Goal: Transaction & Acquisition: Book appointment/travel/reservation

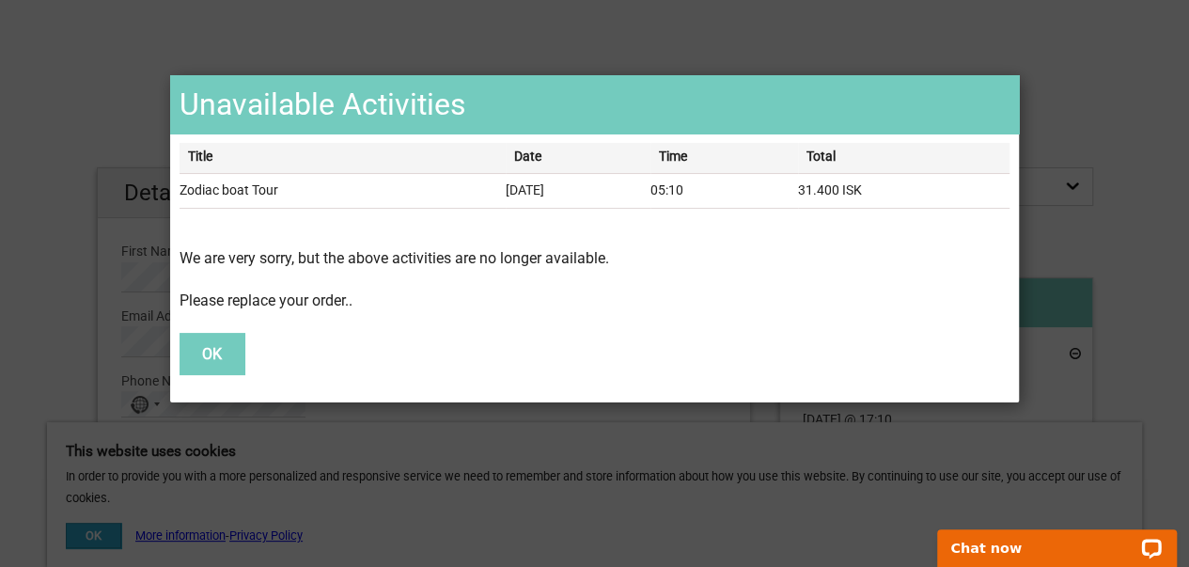
click at [212, 346] on button "OK" at bounding box center [211, 353] width 65 height 41
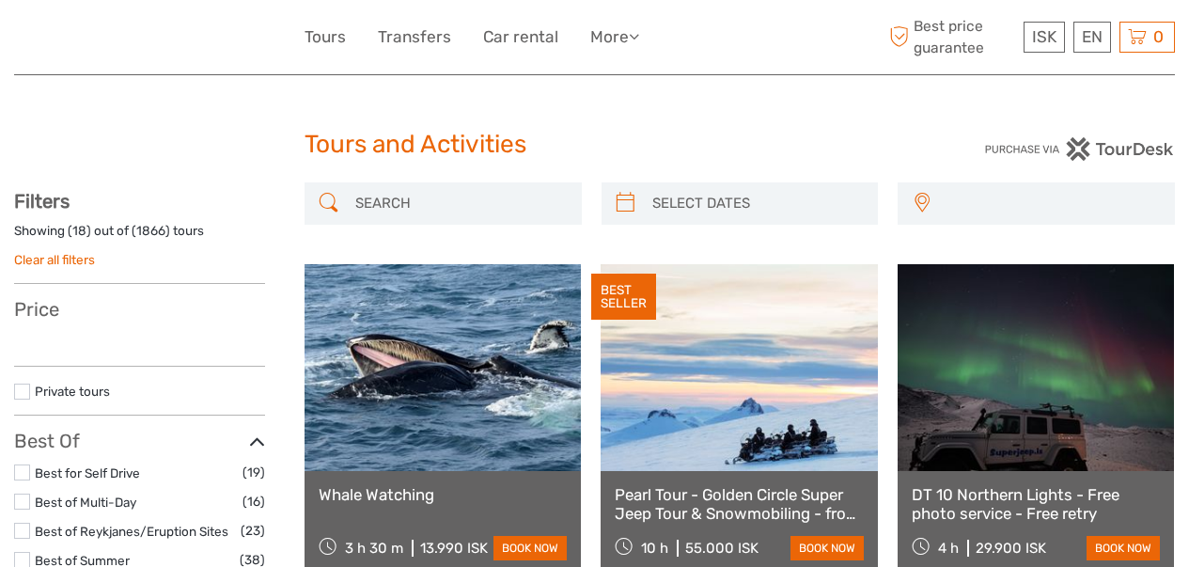
select select
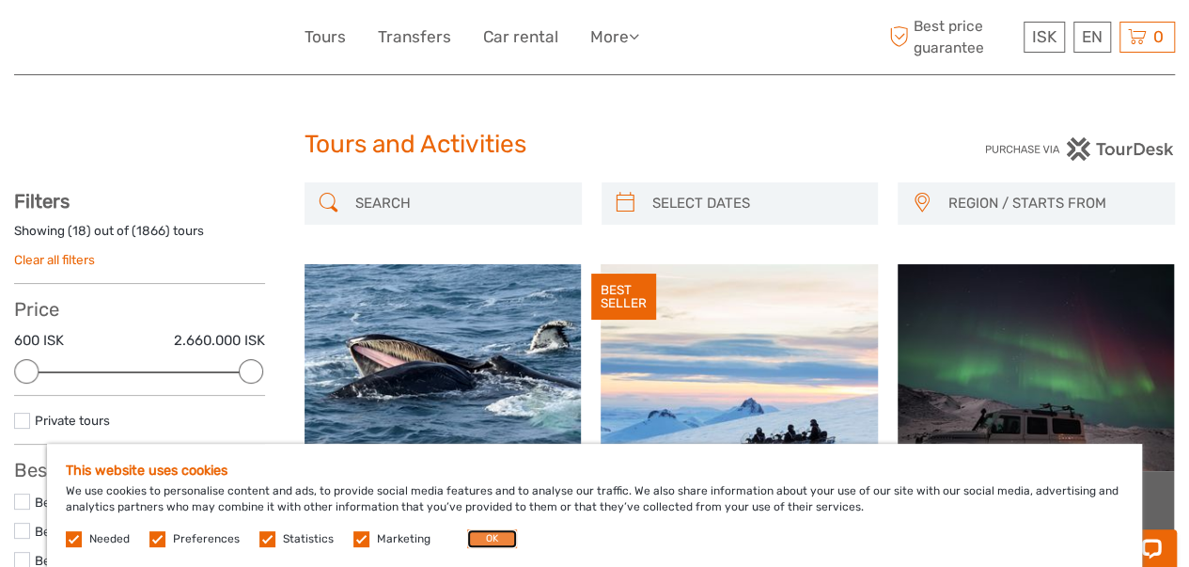
click at [486, 537] on button "OK" at bounding box center [492, 538] width 50 height 19
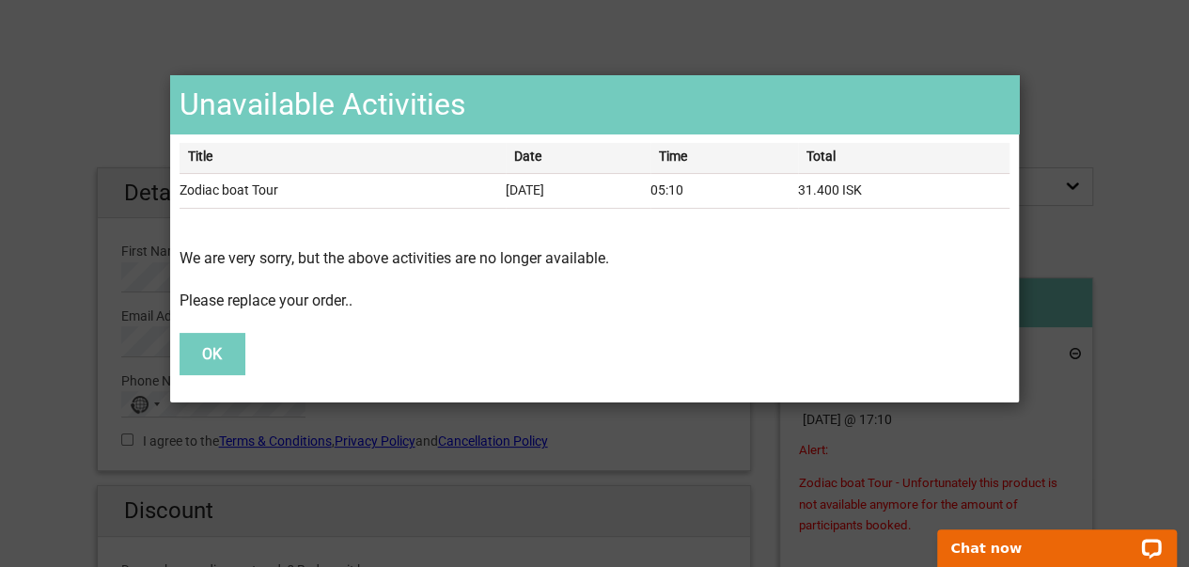
click at [143, 290] on div "Unavailable Activities Title Date Time Total Zodiac boat Tour 28.Sep 2025 05:10…" at bounding box center [595, 238] width 1052 height 327
click at [222, 360] on button "OK" at bounding box center [211, 353] width 65 height 41
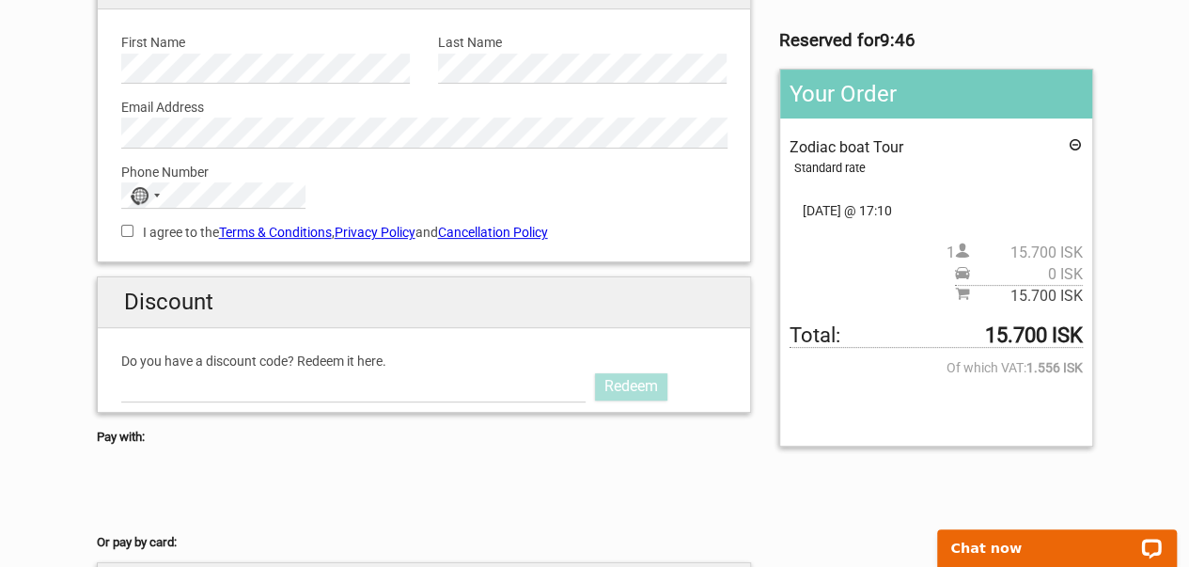
scroll to position [215, 0]
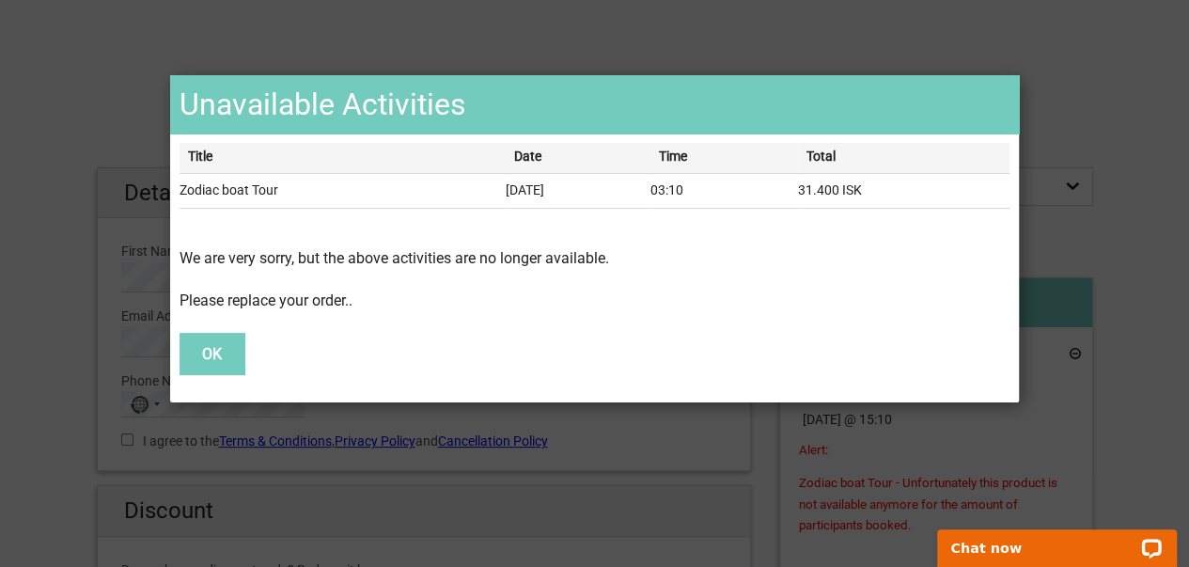
click at [211, 362] on button "OK" at bounding box center [211, 353] width 65 height 41
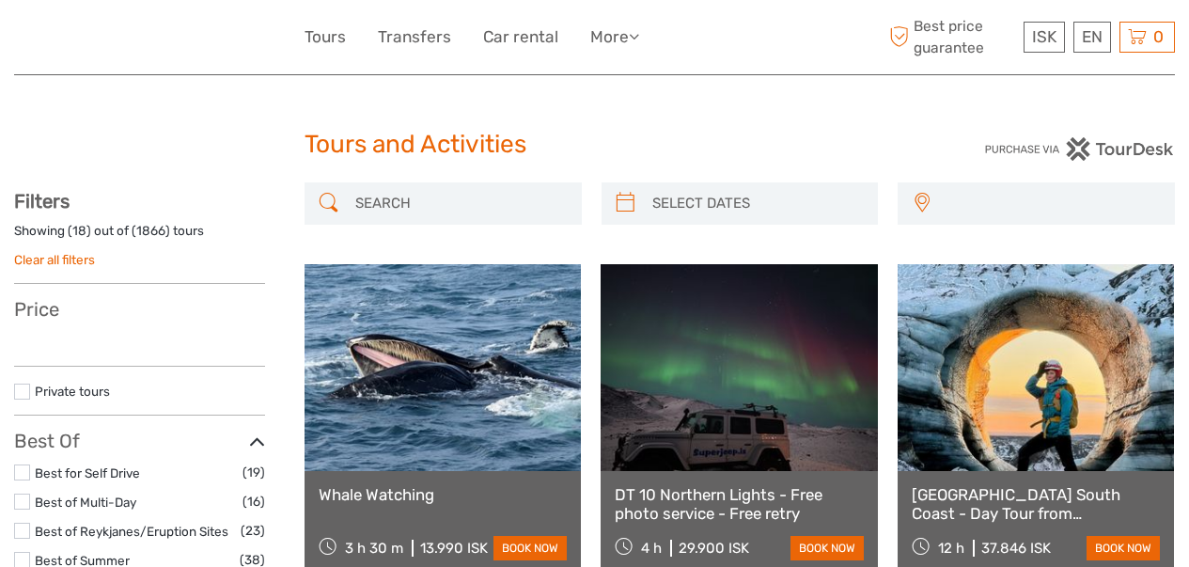
select select
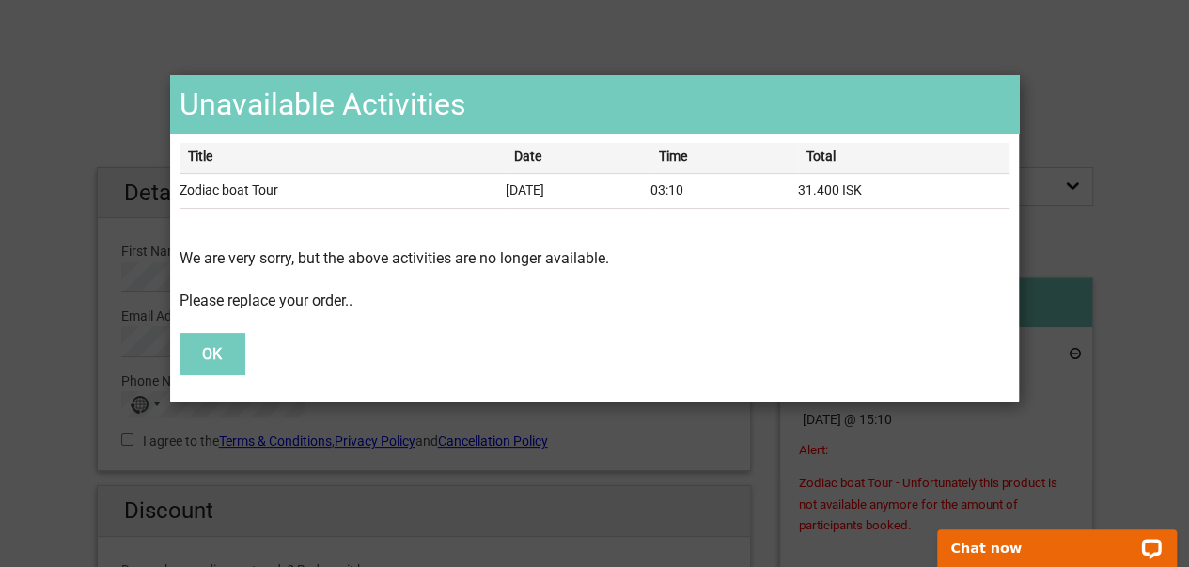
click at [1051, 352] on div "Unavailable Activities Title Date Time Total Zodiac boat Tour 29.Sep 2025 03:10…" at bounding box center [595, 238] width 1052 height 327
click at [1090, 284] on div "Unavailable Activities Title Date Time Total Zodiac boat Tour 29.Sep 2025 03:10…" at bounding box center [595, 238] width 1052 height 327
click at [1046, 208] on div "Unavailable Activities Title Date Time Total Zodiac boat Tour 29.Sep 2025 03:10…" at bounding box center [595, 238] width 1052 height 327
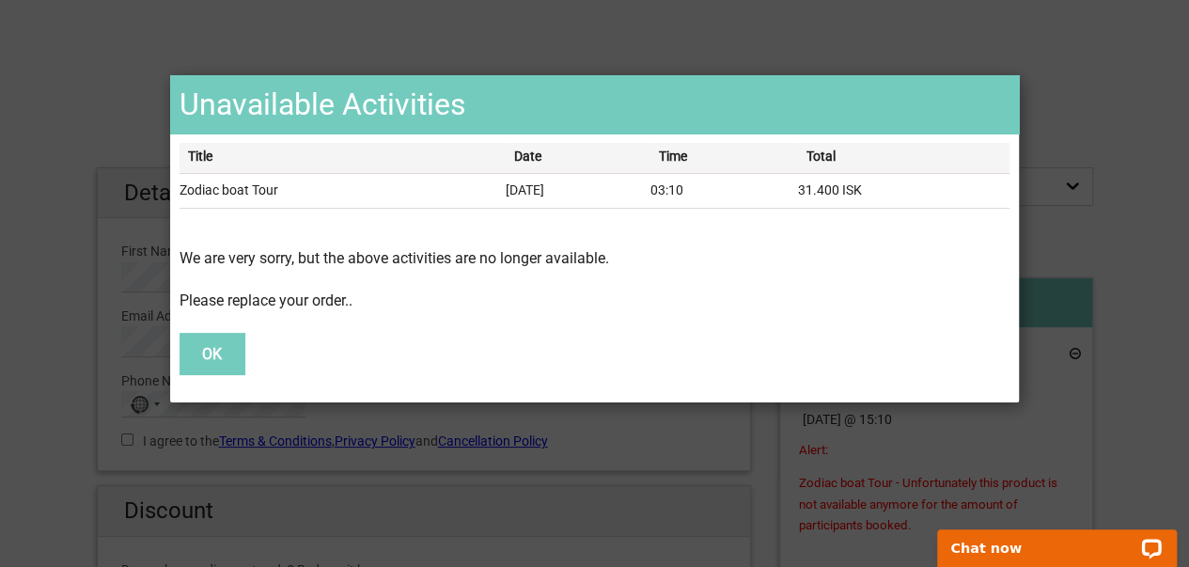
click at [1001, 93] on h1 "Unavailable Activities" at bounding box center [594, 104] width 848 height 58
click at [1074, 110] on div "Unavailable Activities Title Date Time Total Zodiac boat Tour 29.Sep 2025 03:10…" at bounding box center [595, 238] width 1052 height 327
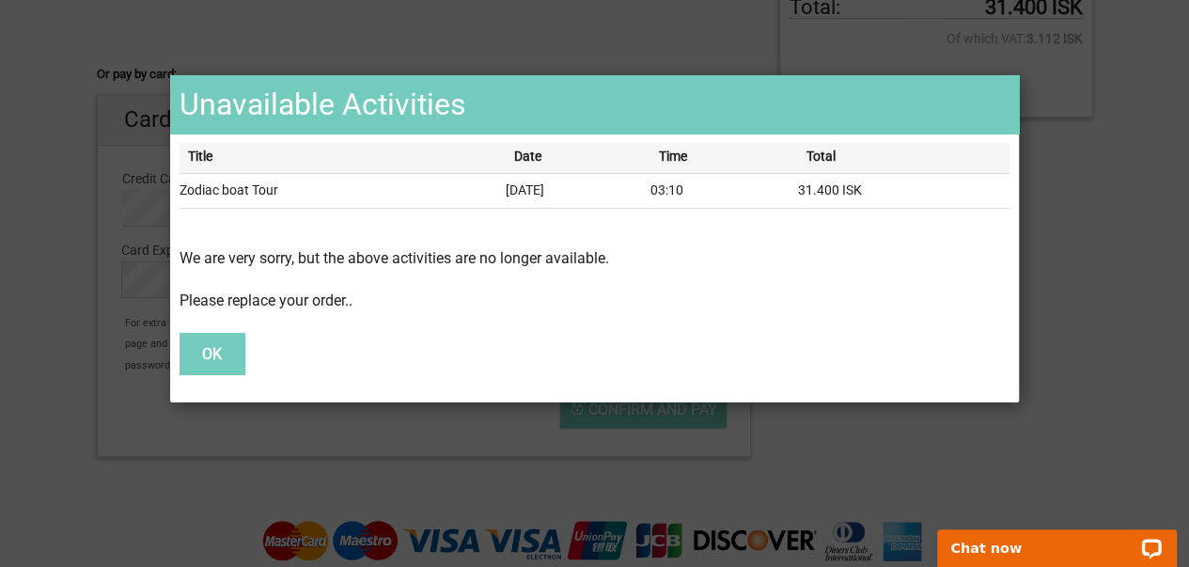
scroll to position [680, 0]
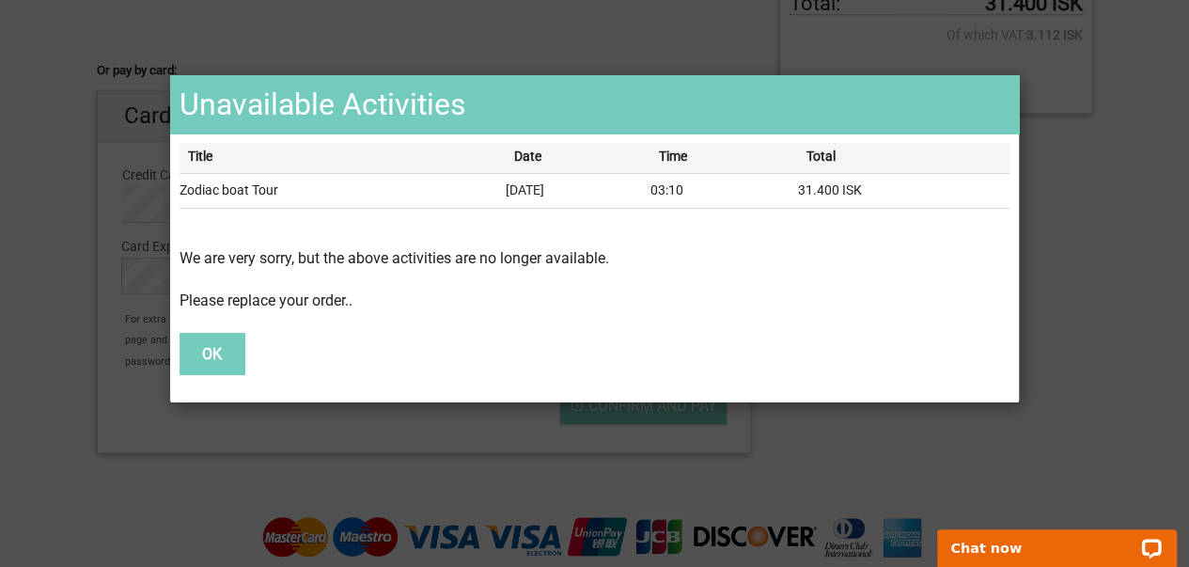
click at [216, 364] on button "OK" at bounding box center [211, 353] width 65 height 41
